Goal: Task Accomplishment & Management: Manage account settings

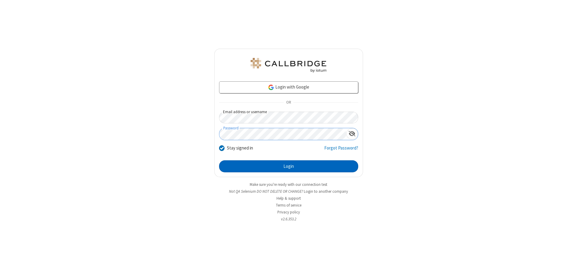
click at [288, 166] on button "Login" at bounding box center [288, 166] width 139 height 12
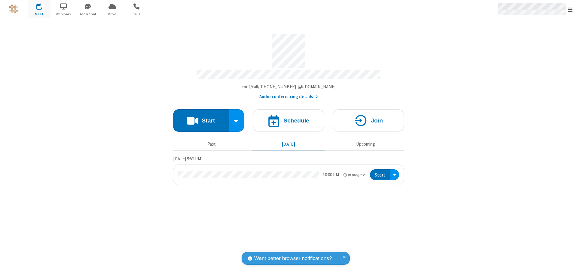
click at [570, 9] on span "Open menu" at bounding box center [569, 10] width 5 height 6
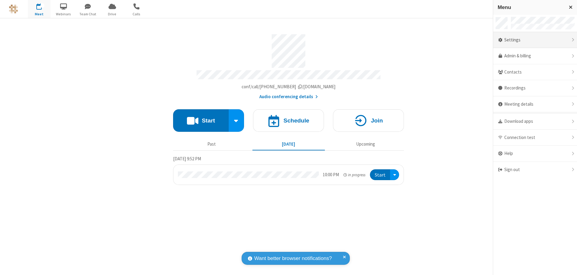
click at [535, 40] on div "Settings" at bounding box center [535, 40] width 84 height 16
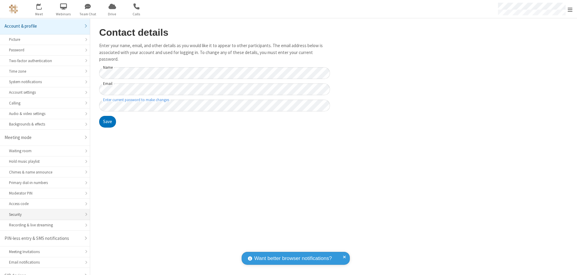
click at [43, 212] on div "Security" at bounding box center [45, 215] width 72 height 6
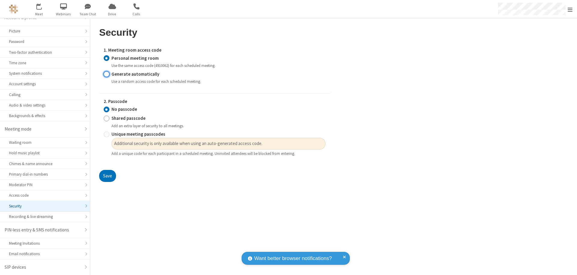
click at [106, 74] on input "Generate automatically" at bounding box center [107, 74] width 6 height 6
radio input "true"
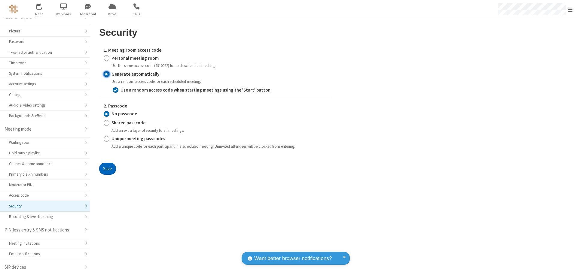
click at [107, 168] on button "Save" at bounding box center [107, 169] width 17 height 12
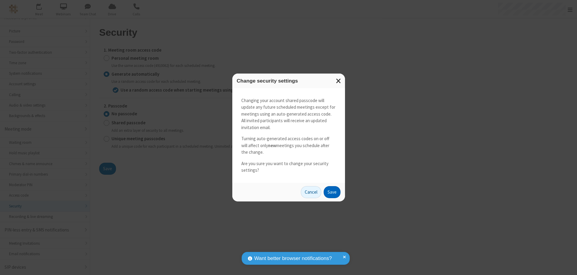
click at [332, 192] on button "Save" at bounding box center [331, 192] width 17 height 12
